Goal: Information Seeking & Learning: Learn about a topic

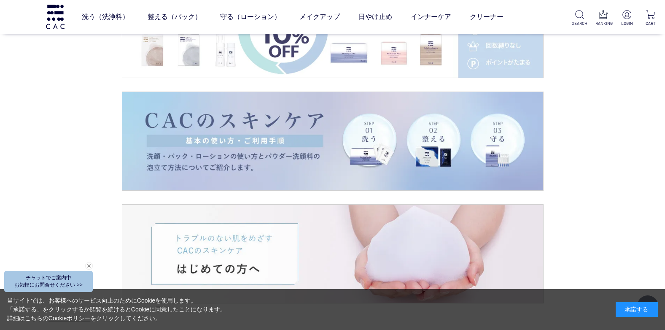
scroll to position [1559, 0]
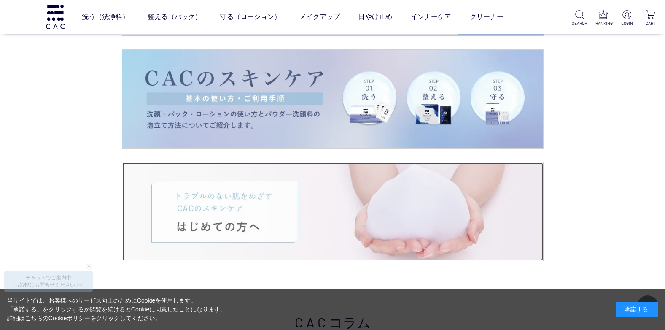
click at [259, 234] on img at bounding box center [332, 211] width 421 height 98
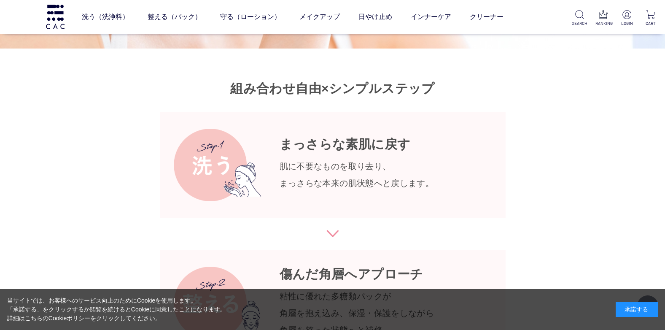
scroll to position [3414, 0]
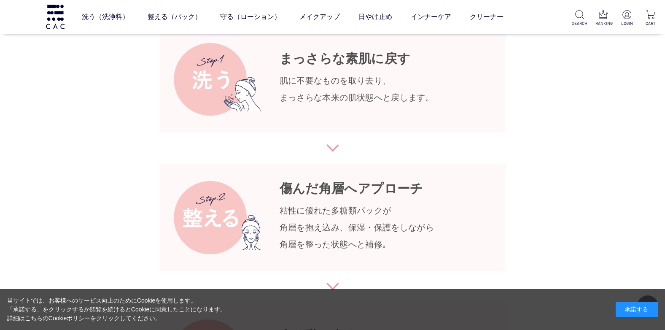
click at [257, 224] on img at bounding box center [210, 217] width 102 height 73
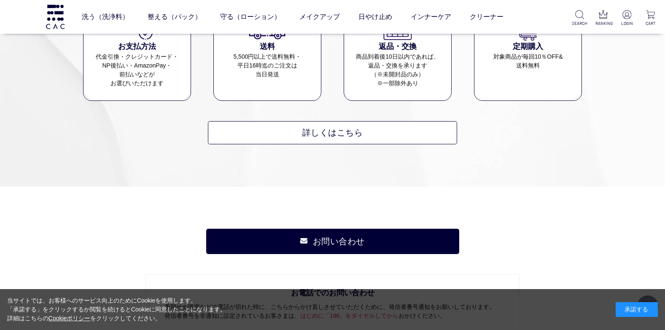
scroll to position [5734, 0]
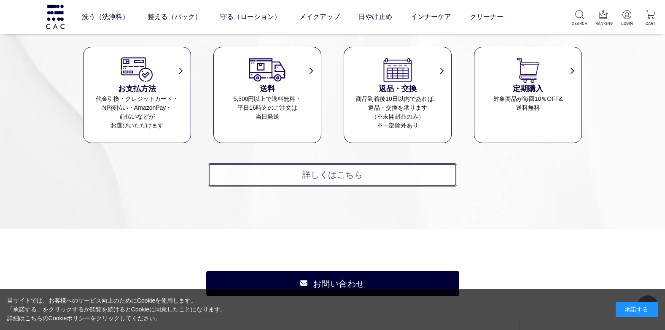
click at [287, 163] on link "詳しくはこちら" at bounding box center [332, 174] width 249 height 23
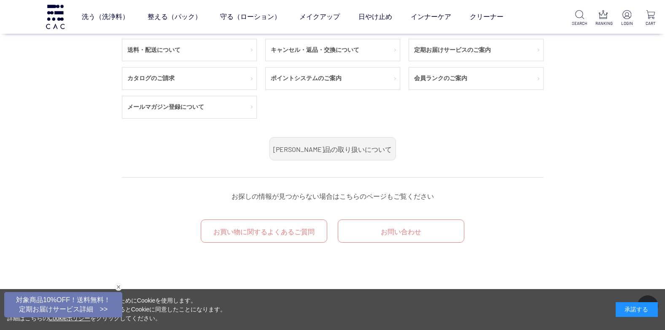
scroll to position [211, 0]
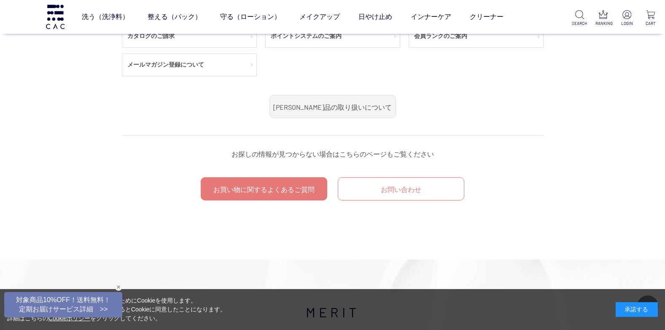
click at [272, 181] on link "お買い物に関するよくあるご質問" at bounding box center [264, 188] width 126 height 23
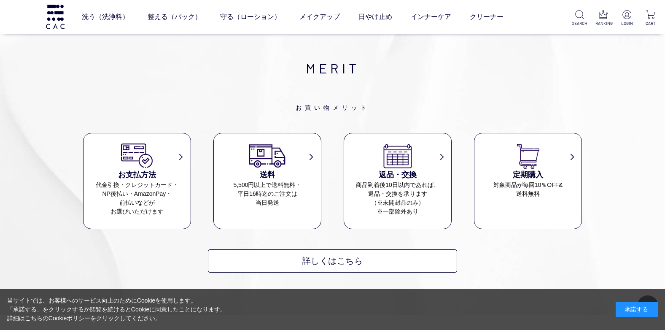
scroll to position [405, 0]
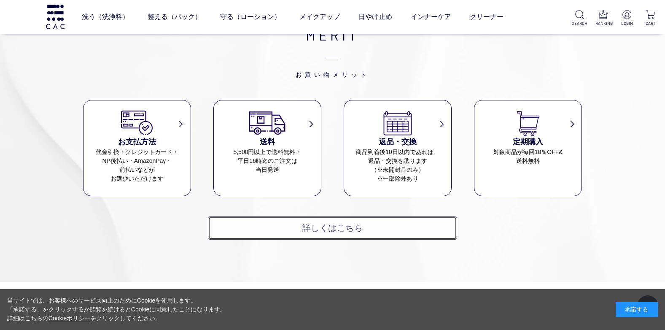
click at [243, 226] on link "詳しくはこちら" at bounding box center [332, 227] width 249 height 23
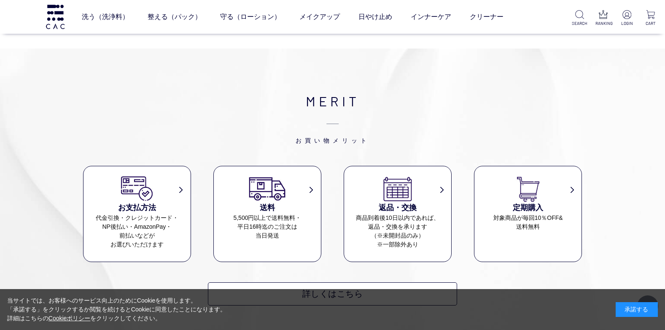
scroll to position [464, 0]
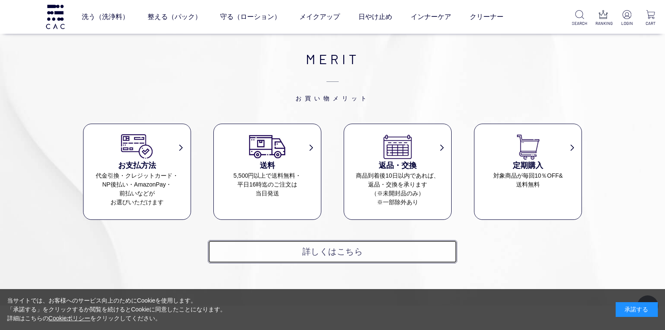
click at [249, 255] on link "詳しくはこちら" at bounding box center [332, 251] width 249 height 23
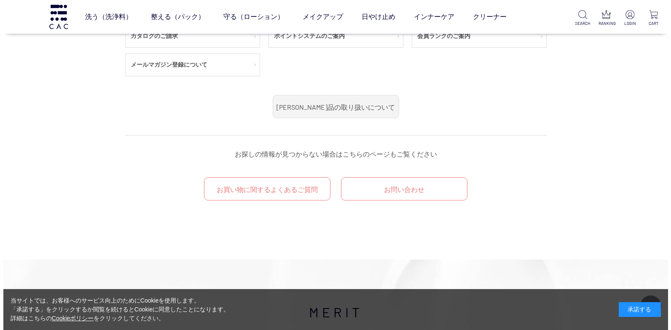
scroll to position [169, 0]
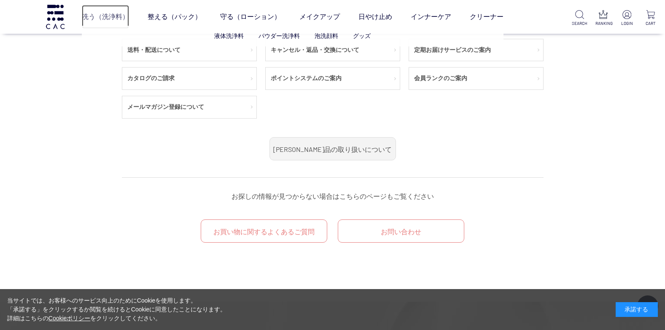
click at [121, 16] on link "洗う（洗浄料）" at bounding box center [105, 17] width 47 height 24
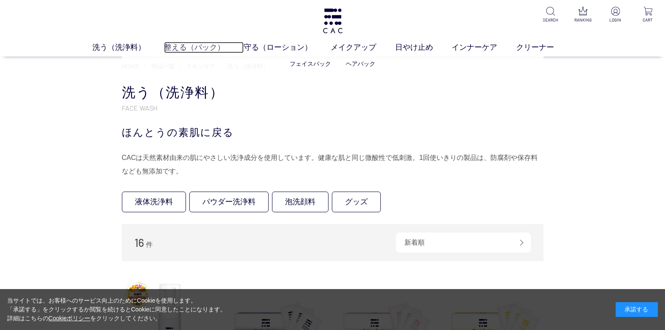
click at [197, 45] on link "整える（パック）" at bounding box center [204, 47] width 80 height 11
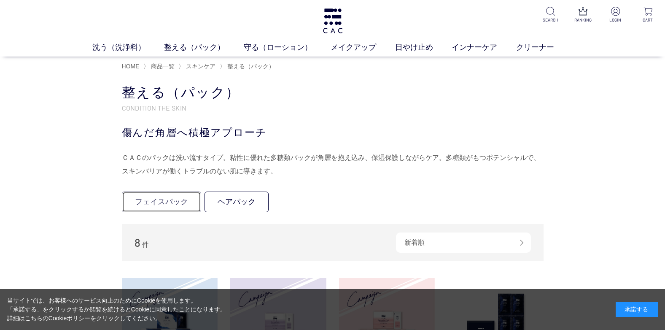
click at [130, 199] on link "フェイスパック" at bounding box center [161, 201] width 79 height 21
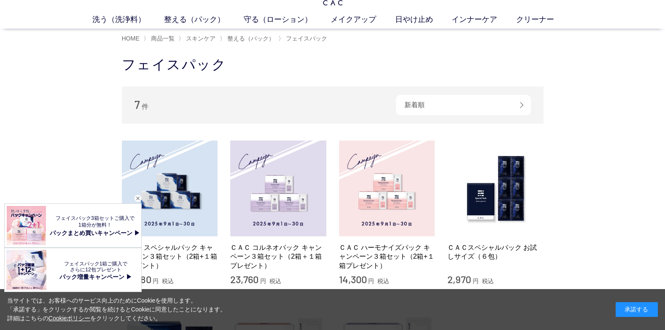
scroll to position [42, 0]
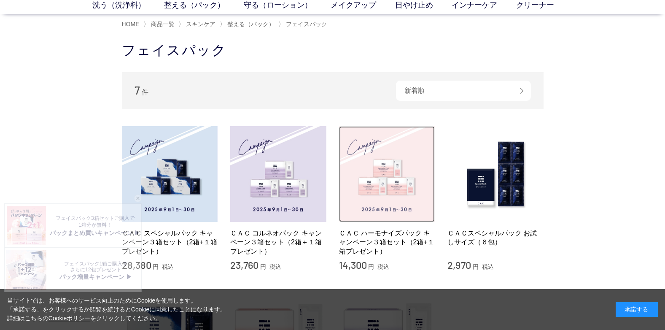
click at [346, 219] on img at bounding box center [387, 174] width 96 height 96
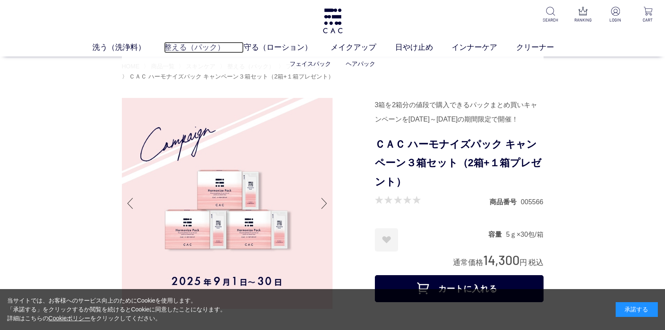
click at [213, 46] on link "整える（パック）" at bounding box center [204, 47] width 80 height 11
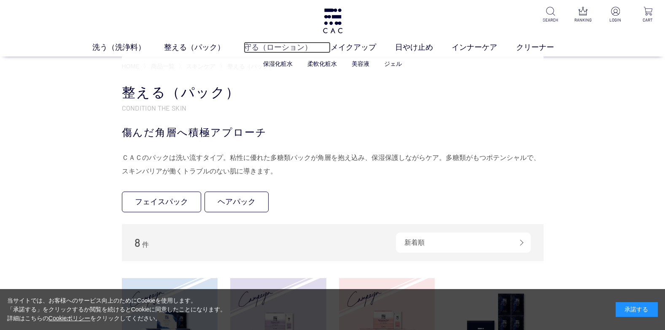
click at [276, 47] on link "守る（ローション）" at bounding box center [287, 47] width 87 height 11
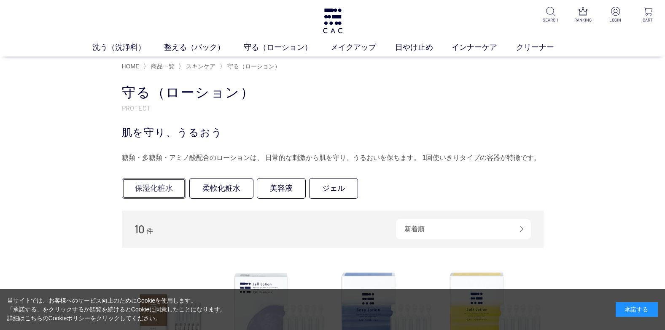
click at [161, 182] on link "保湿化粧水" at bounding box center [154, 188] width 64 height 21
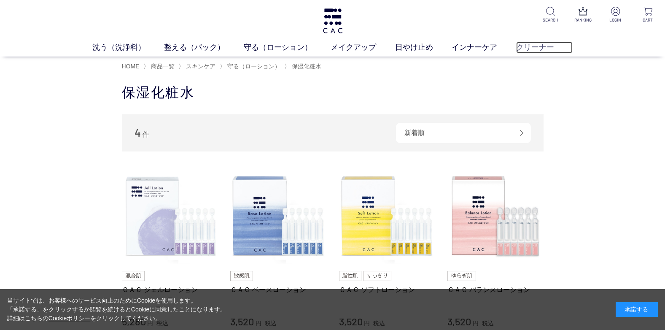
click at [520, 49] on link "クリーナー" at bounding box center [544, 47] width 57 height 11
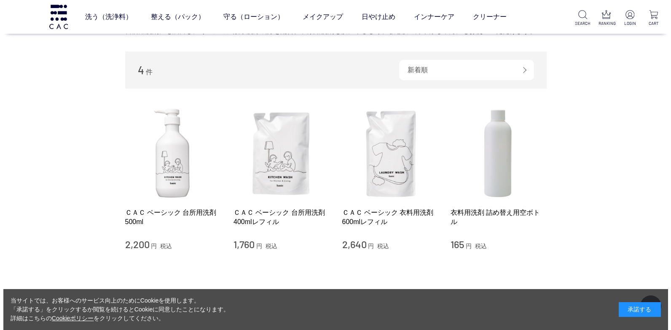
scroll to position [84, 0]
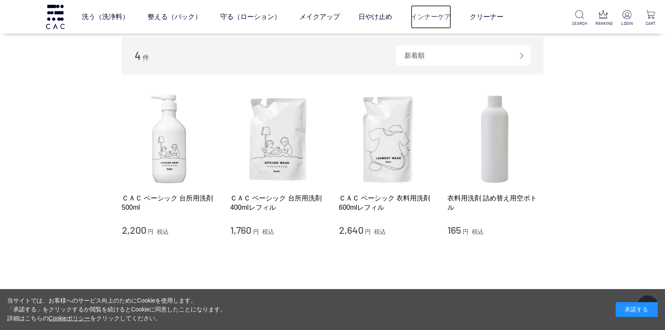
click at [437, 15] on link "インナーケア" at bounding box center [430, 17] width 40 height 24
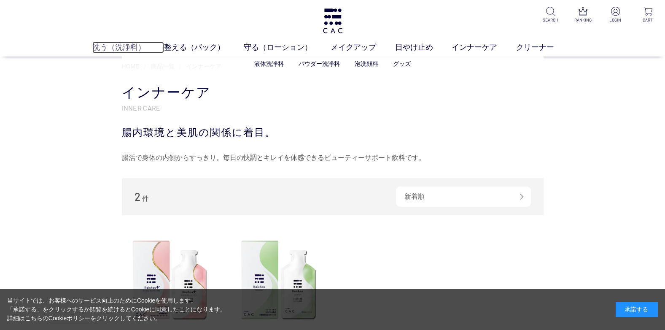
click at [138, 46] on link "洗う（洗浄料）" at bounding box center [128, 47] width 72 height 11
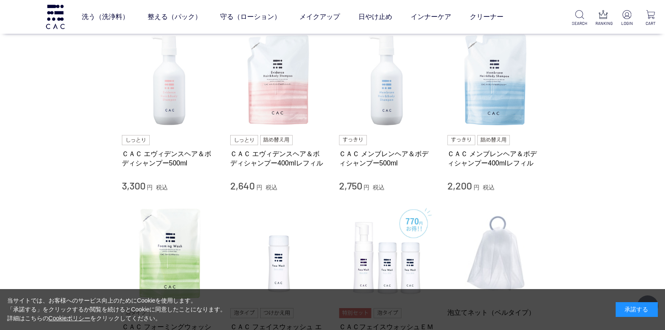
scroll to position [421, 0]
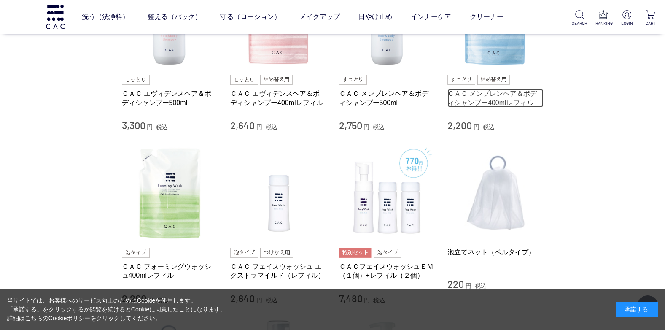
click at [501, 101] on link "ＣＡＣ メンブレンヘア＆ボディシャンプー400mlレフィル" at bounding box center [495, 98] width 96 height 18
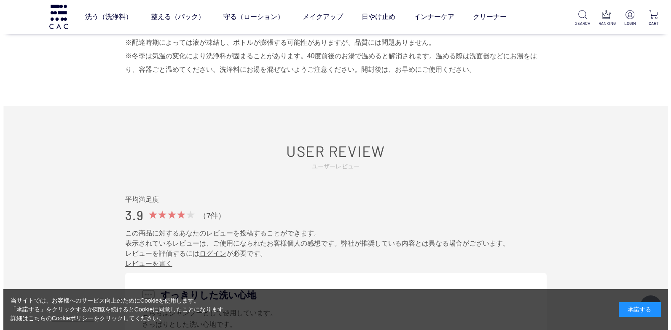
scroll to position [1011, 0]
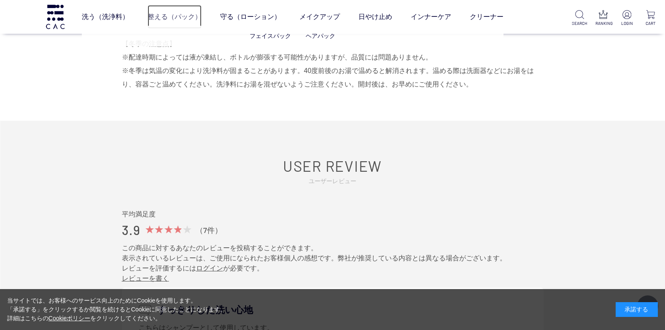
click at [176, 19] on link "整える（パック）" at bounding box center [174, 17] width 54 height 24
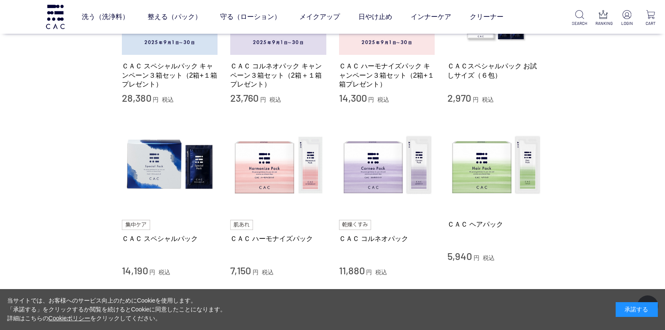
scroll to position [253, 0]
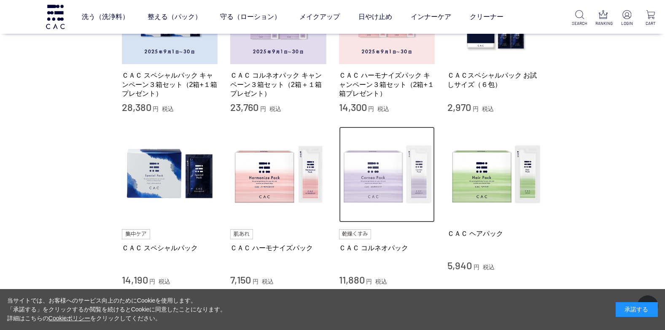
click at [351, 190] on img at bounding box center [387, 174] width 96 height 96
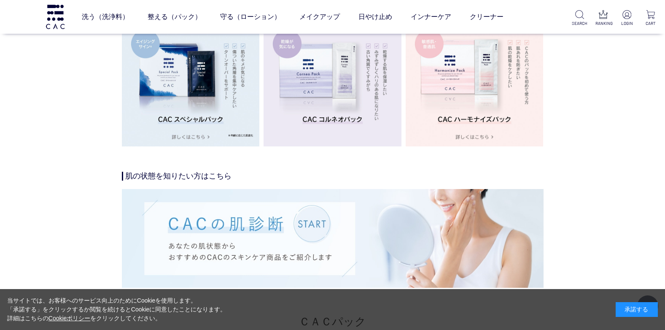
scroll to position [1517, 0]
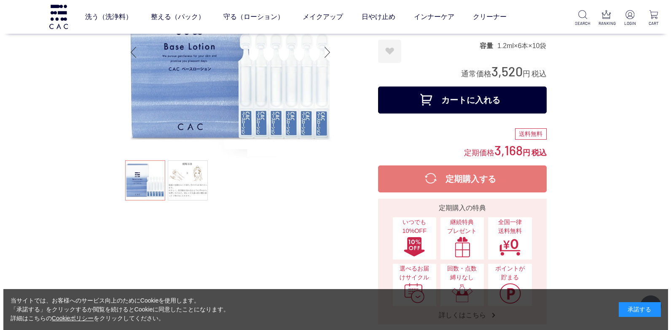
scroll to position [126, 0]
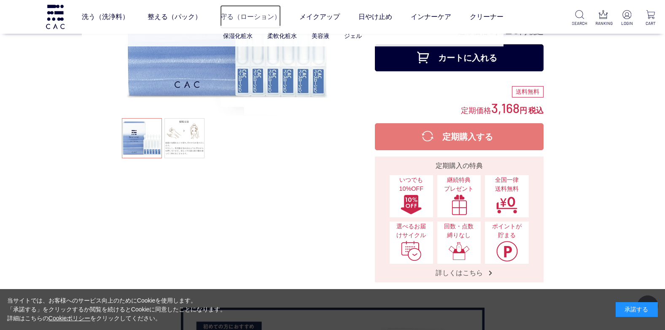
click at [225, 15] on link "守る（ローション）" at bounding box center [250, 17] width 61 height 24
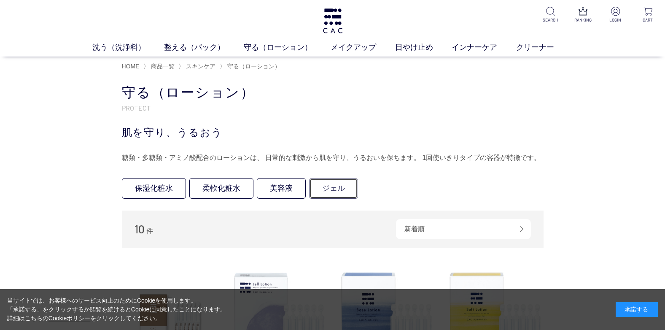
click at [327, 190] on link "ジェル" at bounding box center [333, 188] width 49 height 21
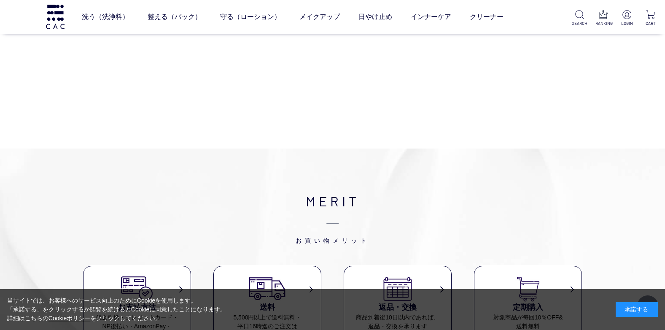
scroll to position [295, 0]
